Goal: Task Accomplishment & Management: Manage account settings

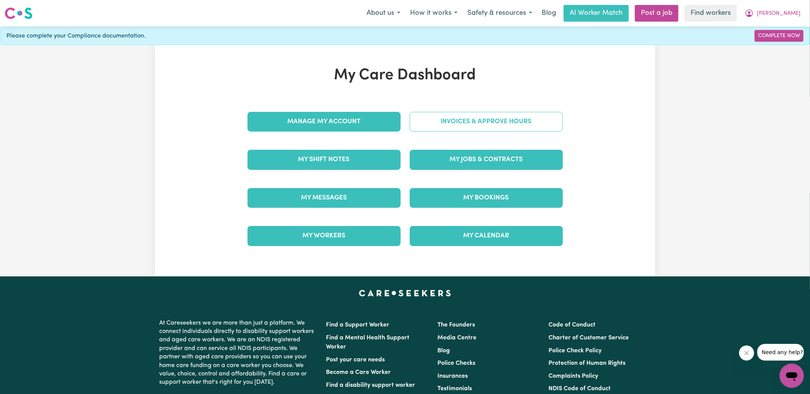
click at [413, 120] on link "Invoices & Approve Hours" at bounding box center [486, 122] width 153 height 20
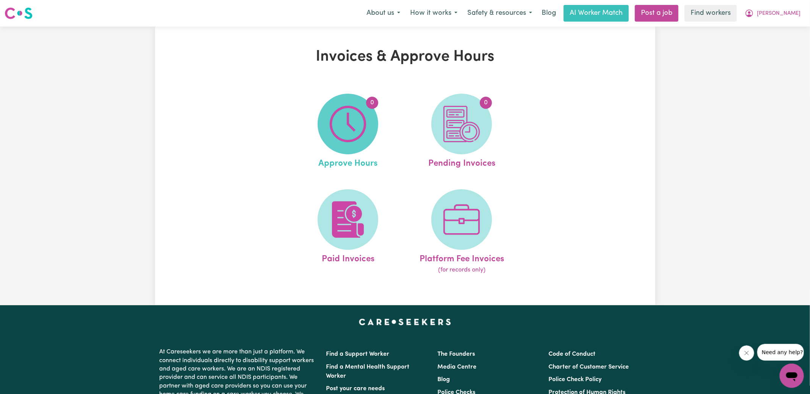
click at [374, 126] on span "0" at bounding box center [348, 124] width 61 height 61
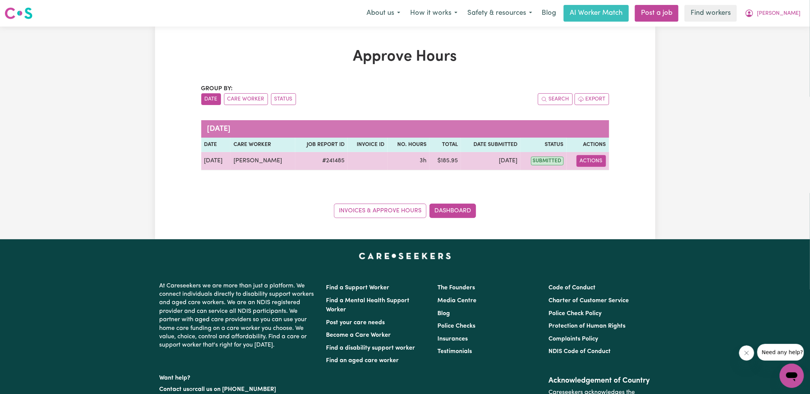
click at [584, 157] on button "Actions" at bounding box center [592, 161] width 30 height 12
click at [599, 176] on link "View Job Report" at bounding box center [610, 178] width 65 height 15
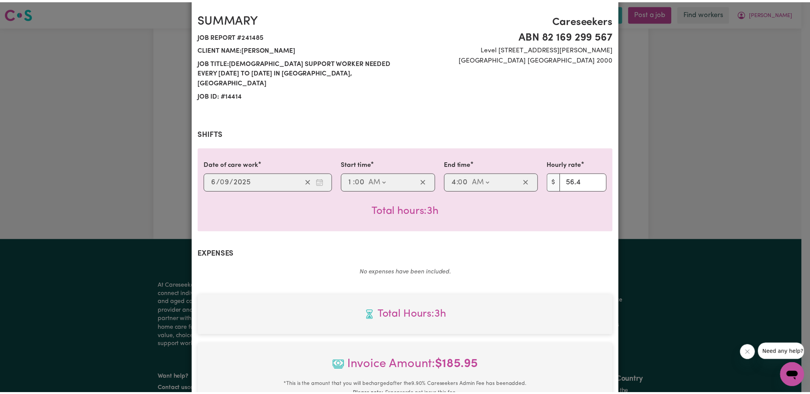
scroll to position [209, 0]
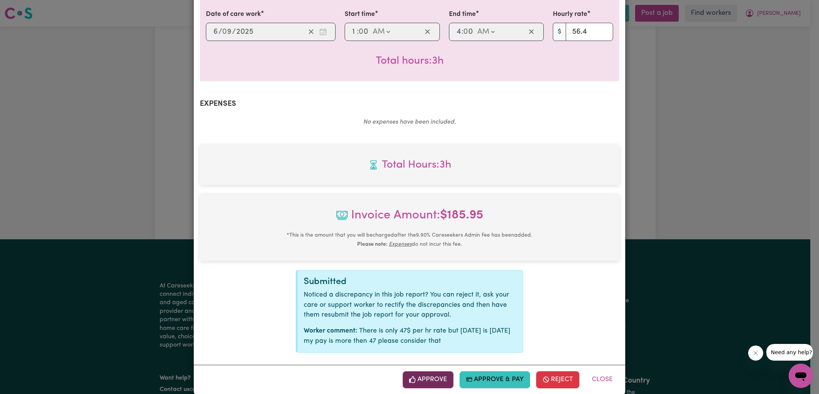
click at [420, 371] on button "Approve" at bounding box center [428, 379] width 51 height 17
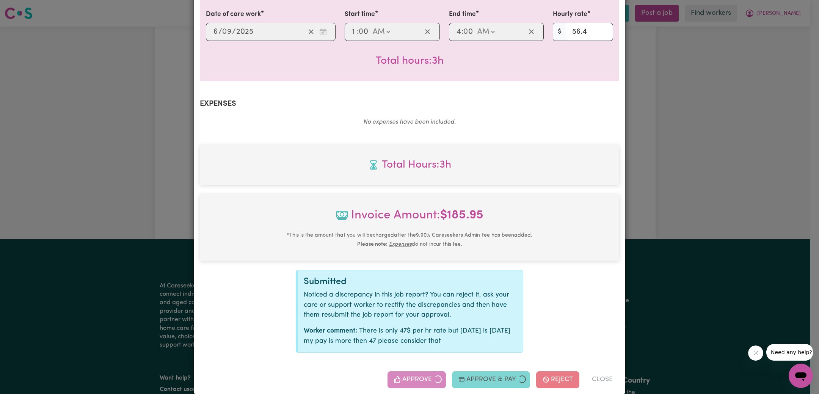
click at [664, 190] on div "Job Report # 241485 - [PERSON_NAME] Summary Job report # 241485 Client name: [P…" at bounding box center [409, 197] width 819 height 394
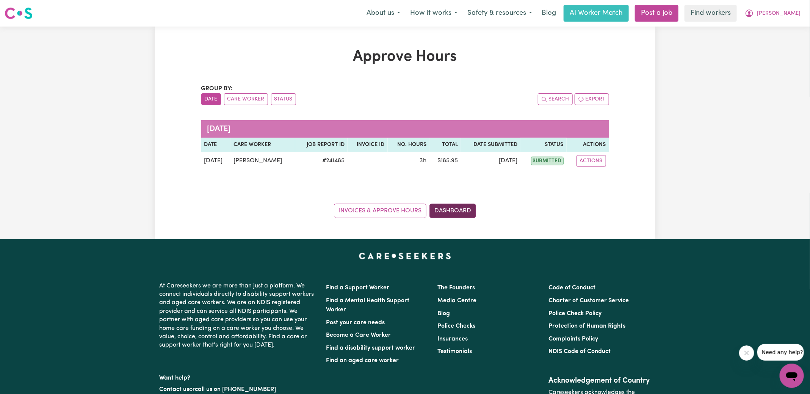
click at [441, 207] on link "Dashboard" at bounding box center [453, 211] width 47 height 14
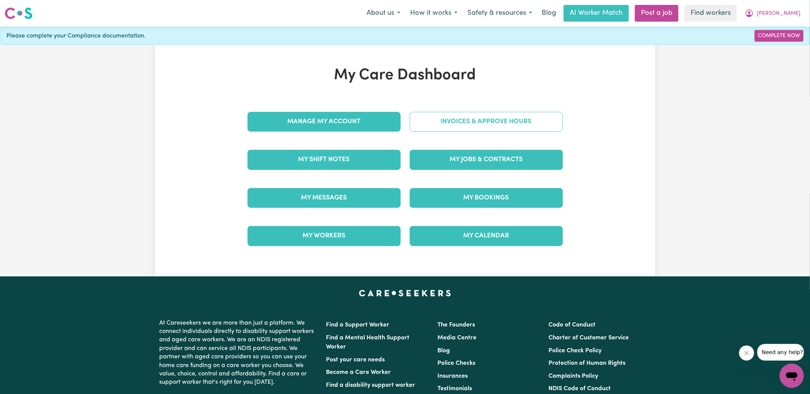
click at [453, 117] on link "Invoices & Approve Hours" at bounding box center [486, 122] width 153 height 20
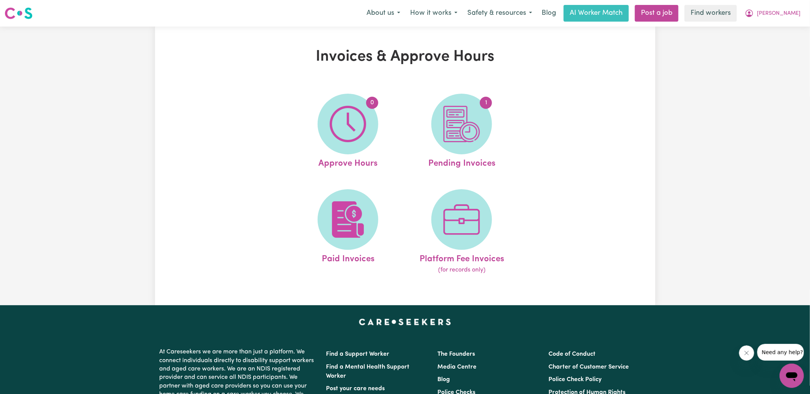
click at [466, 125] on img at bounding box center [462, 124] width 36 height 36
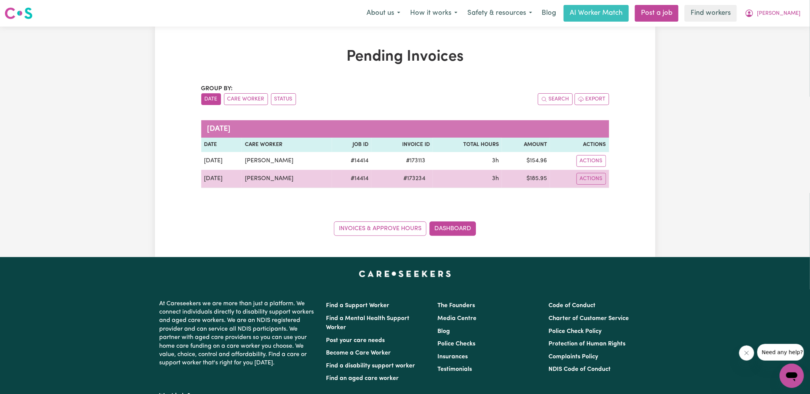
click at [405, 178] on span "# 173234" at bounding box center [414, 178] width 31 height 9
copy span "173234"
click at [534, 177] on td "$ 185.95" at bounding box center [526, 179] width 48 height 18
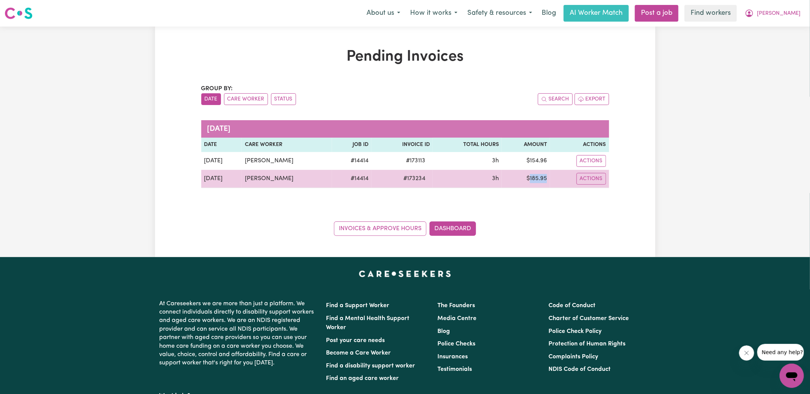
copy td "185.95"
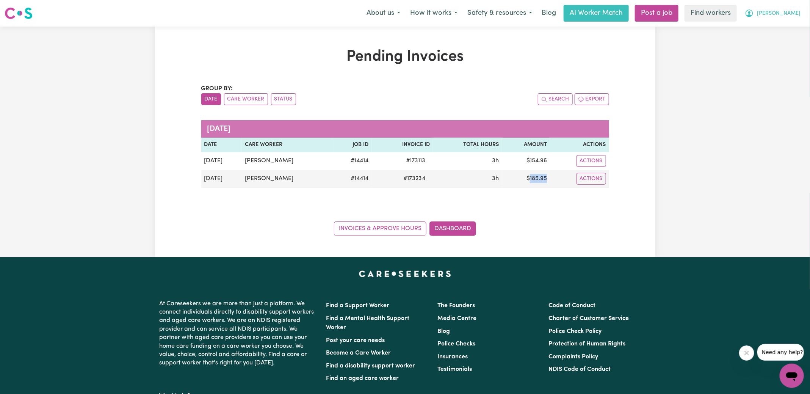
click at [754, 13] on icon "My Account" at bounding box center [749, 13] width 9 height 9
click at [779, 45] on link "Logout" at bounding box center [776, 43] width 60 height 14
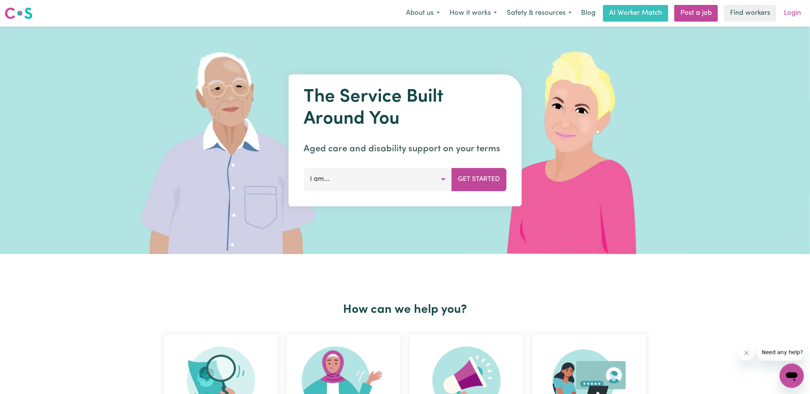
click at [791, 13] on link "Login" at bounding box center [793, 13] width 26 height 17
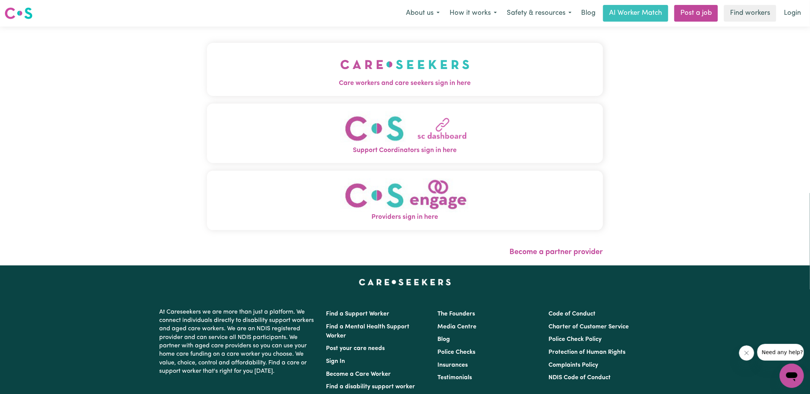
click at [351, 86] on span "Care workers and care seekers sign in here" at bounding box center [405, 84] width 396 height 10
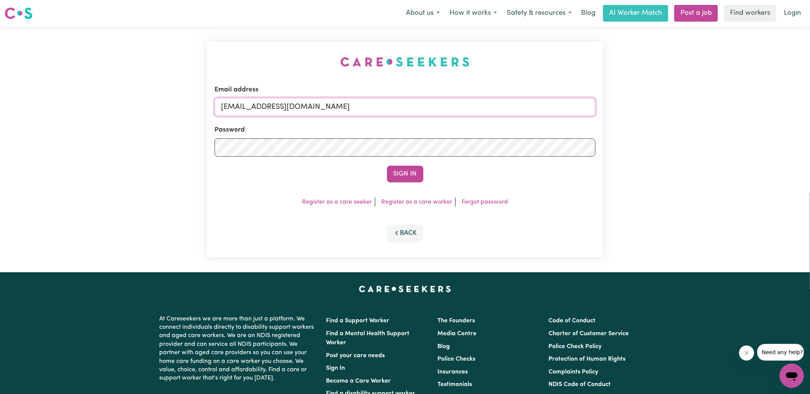
drag, startPoint x: 260, startPoint y: 107, endPoint x: 642, endPoint y: 135, distance: 383.0
click at [642, 135] on div "Email address [EMAIL_ADDRESS][DOMAIN_NAME] Password Sign In Register as a care …" at bounding box center [405, 150] width 810 height 246
type input "[EMAIL_ADDRESS][DOMAIN_NAME]"
click at [387, 166] on button "Sign In" at bounding box center [405, 174] width 36 height 17
